Goal: Task Accomplishment & Management: Use online tool/utility

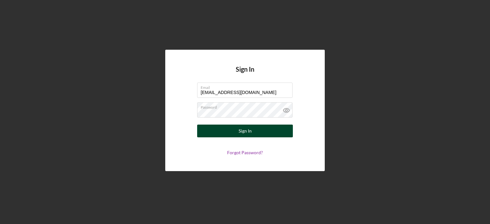
type input "[EMAIL_ADDRESS][DOMAIN_NAME]"
click at [246, 132] on div "Sign In" at bounding box center [245, 131] width 13 height 13
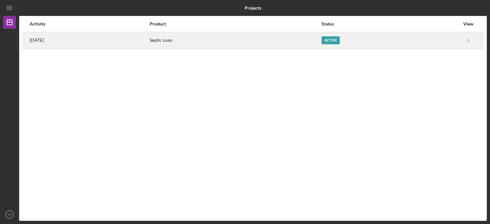
click at [384, 40] on div "Active" at bounding box center [391, 41] width 138 height 16
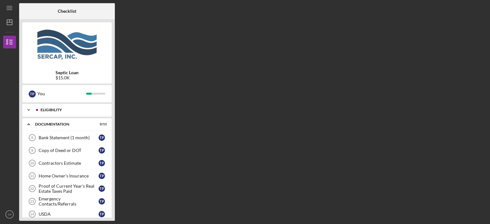
click at [31, 111] on icon "Icon/Expander" at bounding box center [28, 110] width 13 height 13
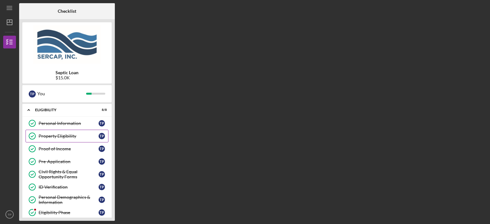
click at [59, 135] on div "Property Eligibility" at bounding box center [69, 136] width 60 height 5
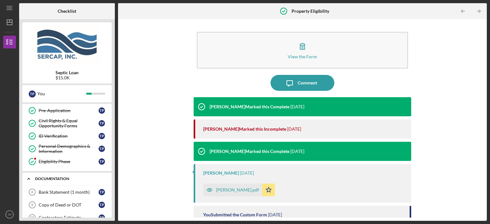
scroll to position [64, 0]
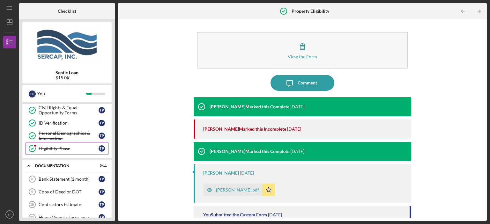
click at [62, 146] on div "Eligibility Phase" at bounding box center [69, 148] width 60 height 5
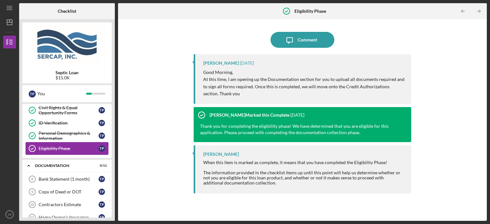
scroll to position [96, 0]
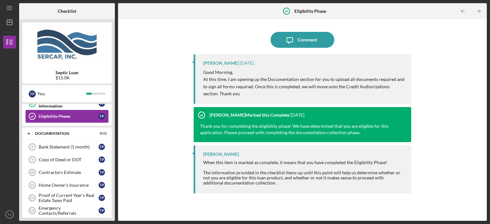
click at [62, 146] on div "Bank Statement (1 month)" at bounding box center [69, 147] width 60 height 5
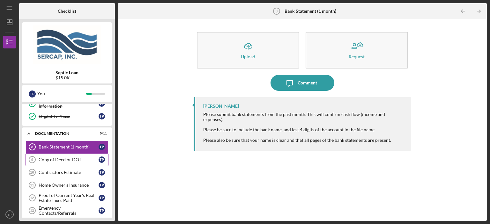
click at [77, 161] on div "Copy of Deed or DOT" at bounding box center [69, 159] width 60 height 5
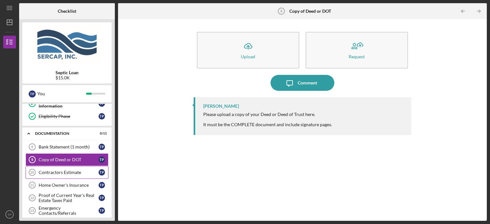
click at [71, 175] on link "Contractors Estimate 10 Contractors Estimate T P" at bounding box center [67, 172] width 83 height 13
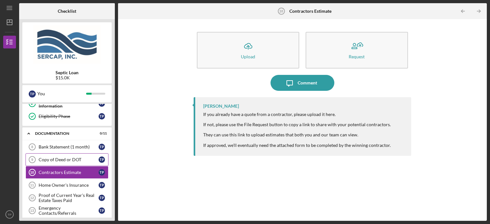
click at [75, 154] on link "Copy of Deed or DOT 9 Copy of Deed or DOT T P" at bounding box center [67, 160] width 83 height 13
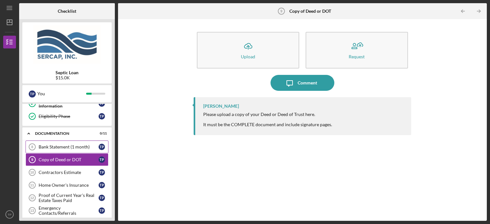
click at [72, 146] on div "Bank Statement (1 month)" at bounding box center [69, 147] width 60 height 5
